Goal: Check status

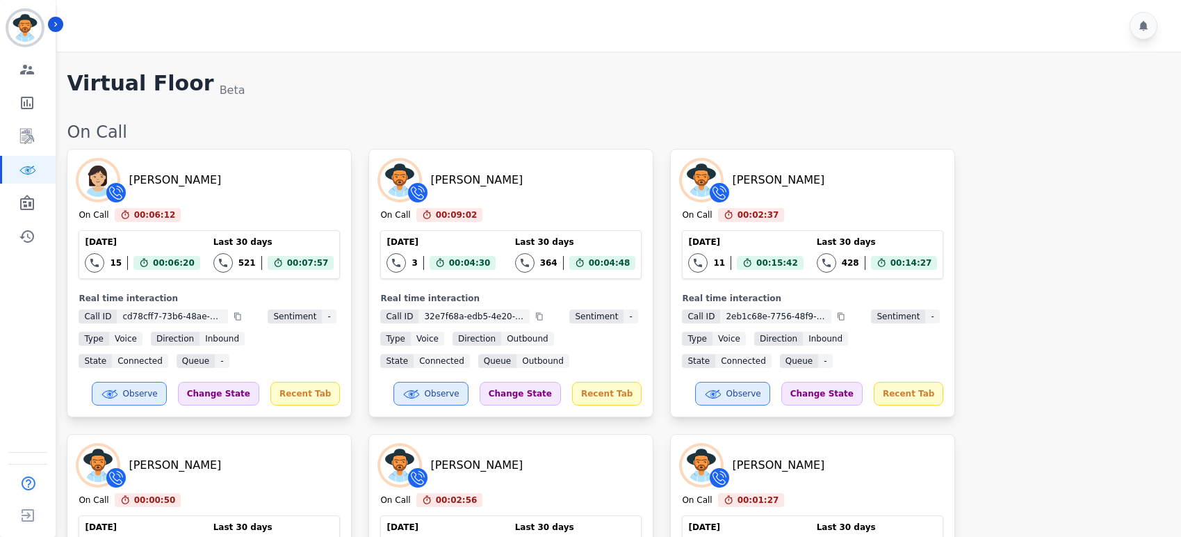
scroll to position [2325, 0]
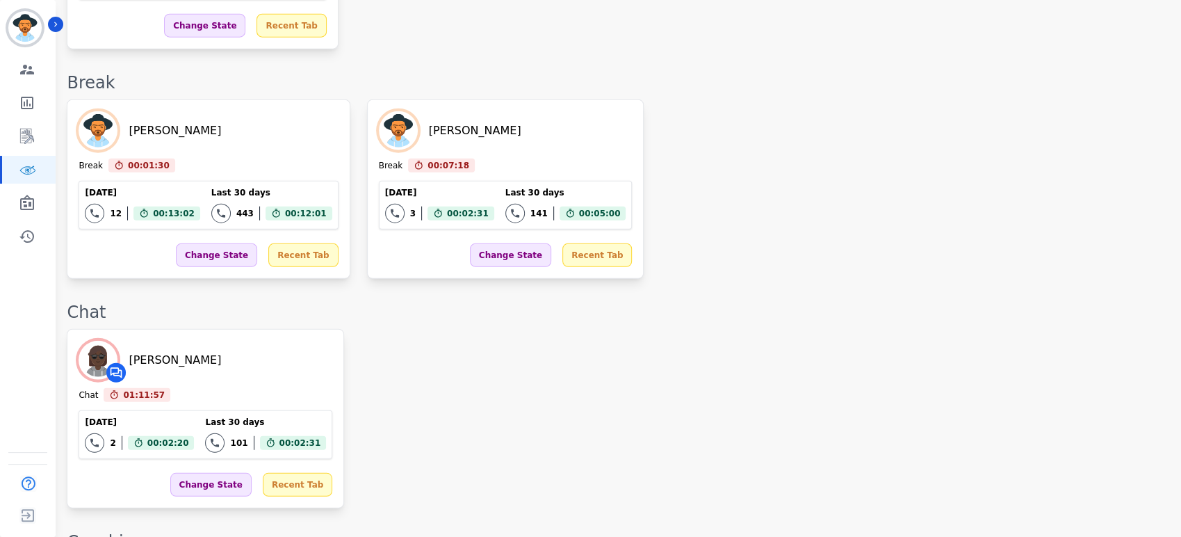
click at [698, 329] on div "[PERSON_NAME] Chat 01:12:41 Current State: Chat [DATE] 2 Total interactions cou…" at bounding box center [617, 418] width 1100 height 179
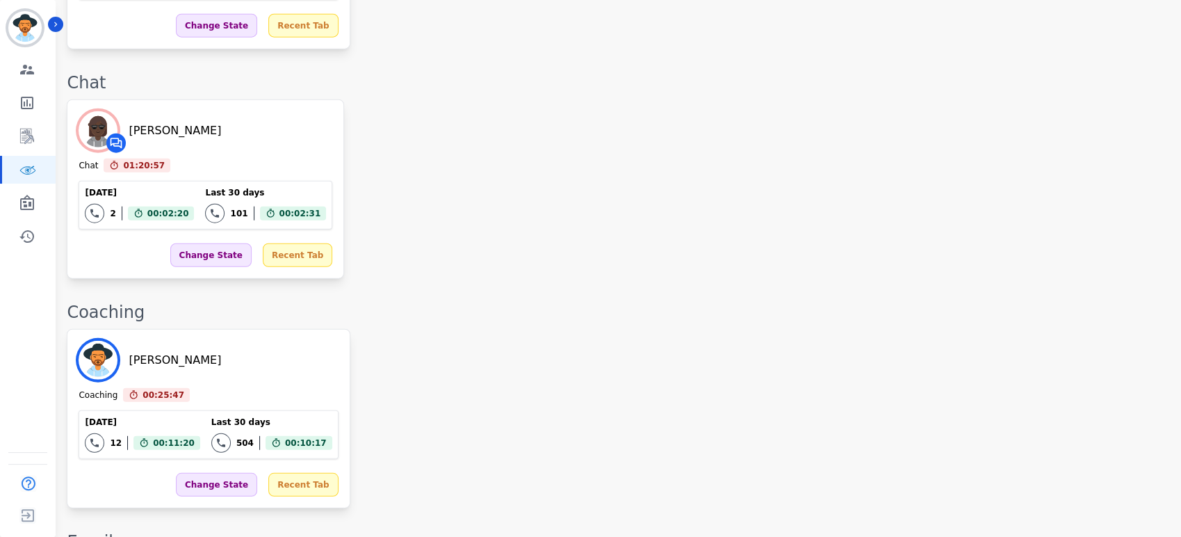
scroll to position [2063, 0]
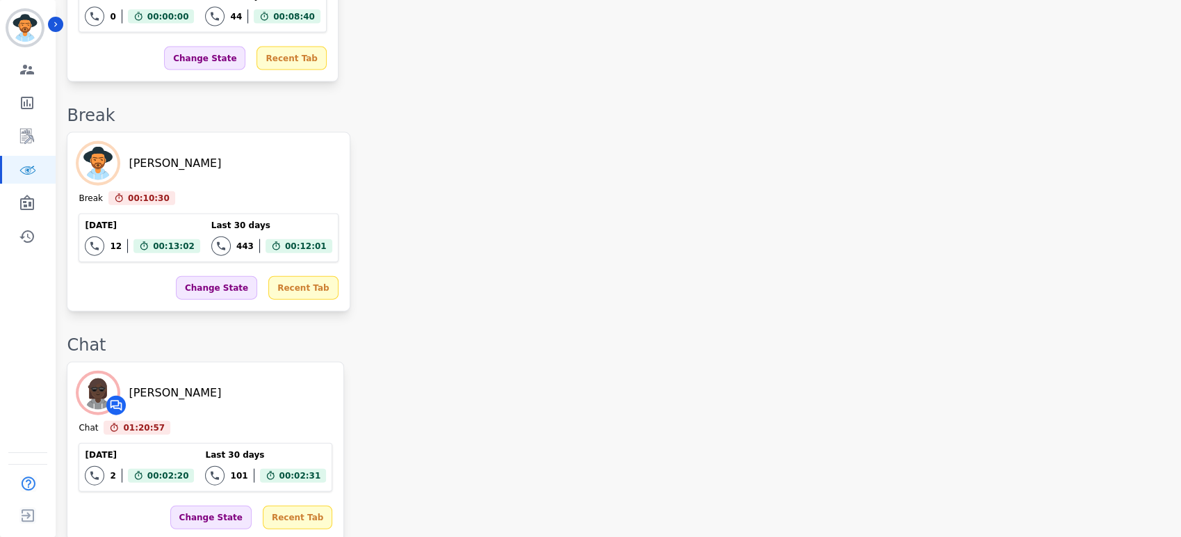
click at [614, 225] on div "[PERSON_NAME] Break 00:10:30 Current State: Break [DATE] 12 Total interactions …" at bounding box center [617, 221] width 1100 height 179
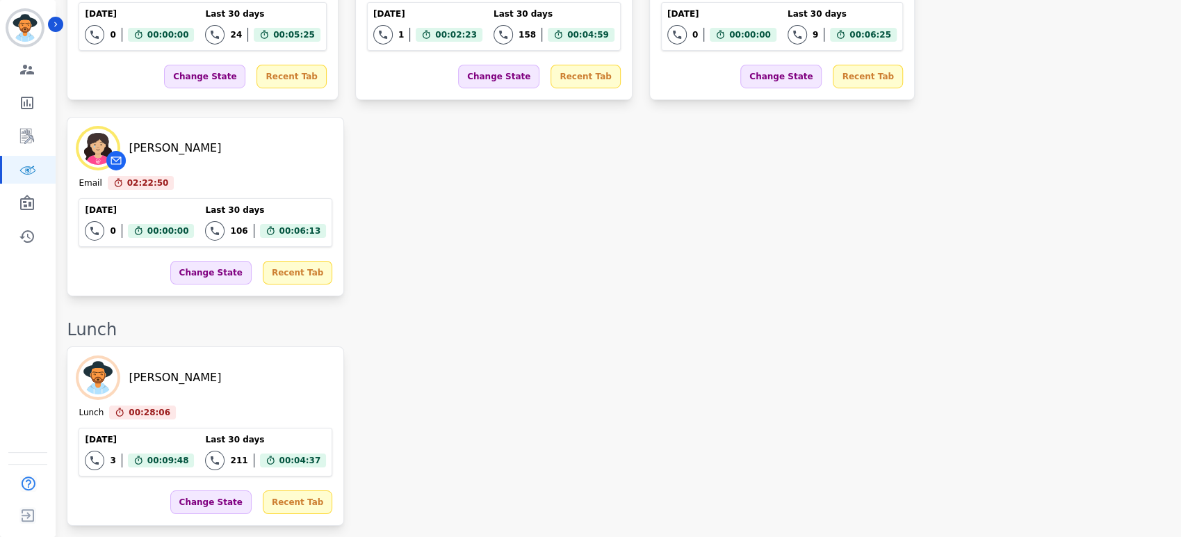
scroll to position [3265, 0]
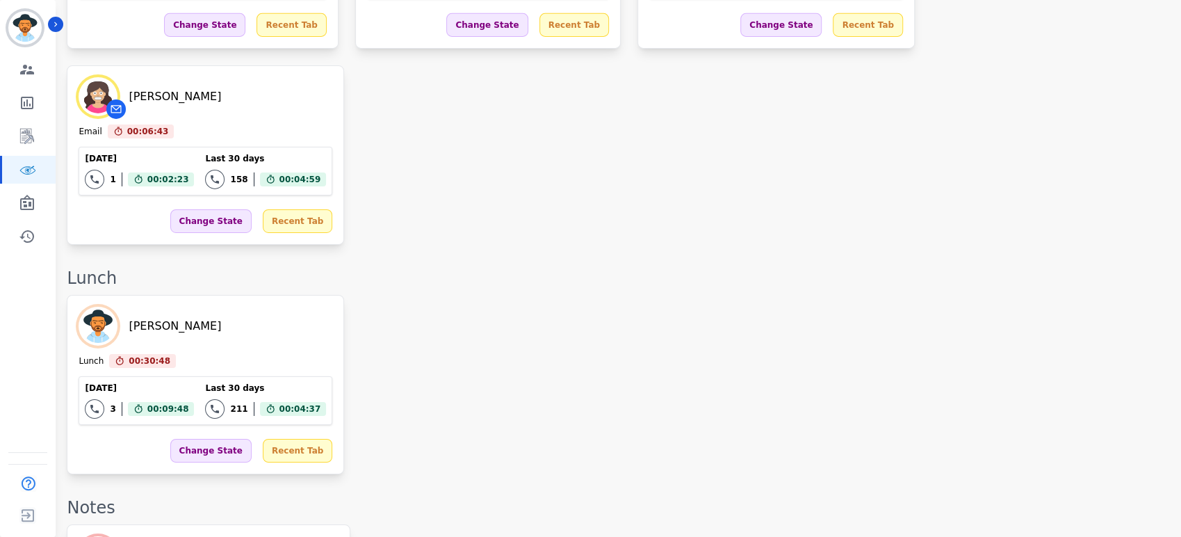
scroll to position [0, 0]
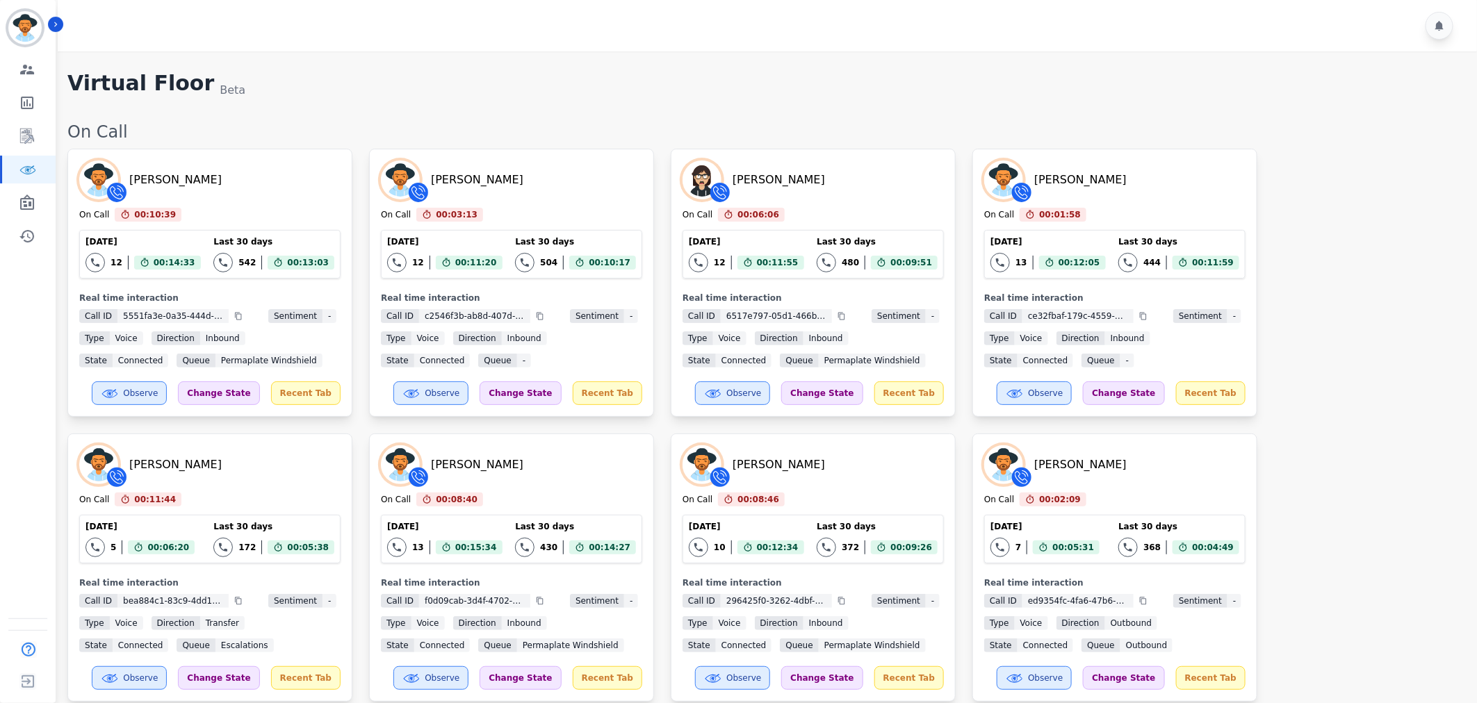
click at [1180, 440] on div "[PERSON_NAME] On Call 00:10:39 Current State: On Call [DATE] 12 Total interacti…" at bounding box center [765, 425] width 1396 height 553
